Goal: Check status: Check status

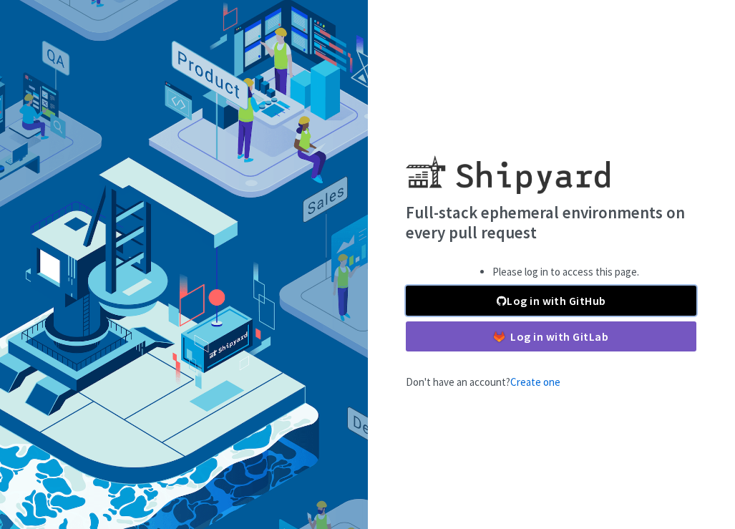
click at [493, 294] on link "Log in with GitHub" at bounding box center [551, 301] width 291 height 30
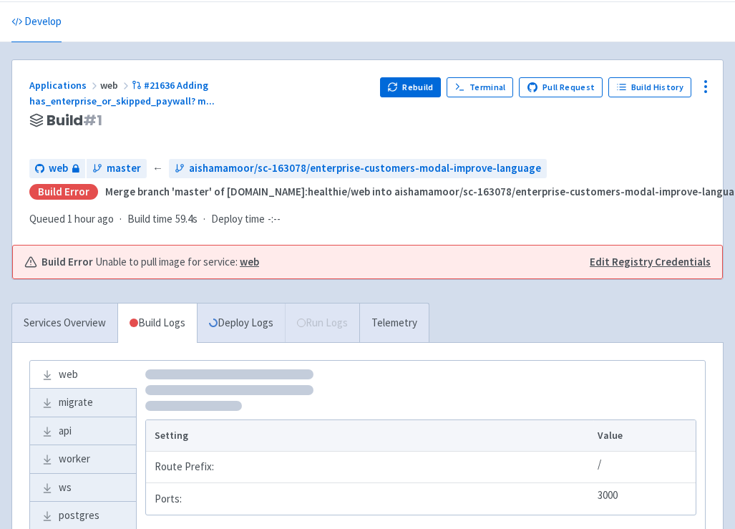
scroll to position [51, 0]
